Goal: Check status

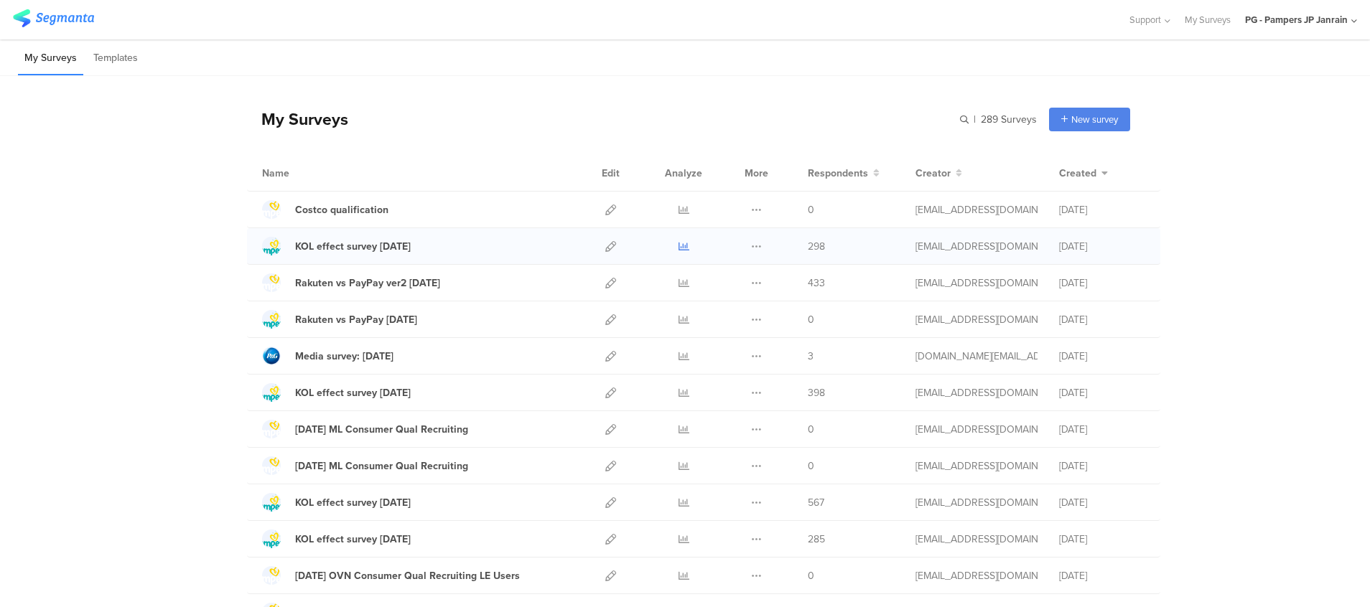
click at [678, 248] on icon at bounding box center [683, 246] width 11 height 11
